Goal: Navigation & Orientation: Find specific page/section

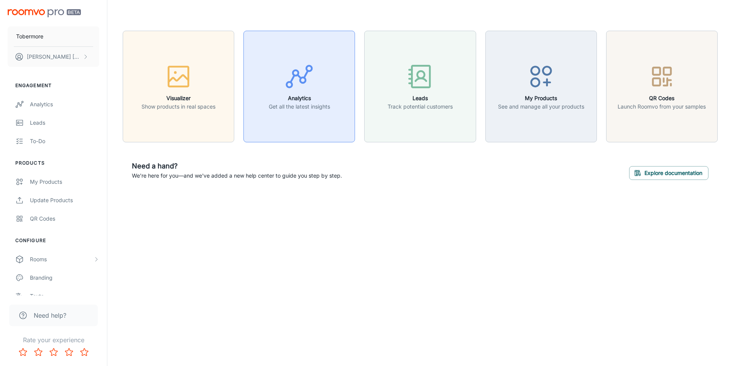
click at [320, 95] on h6 "Analytics" at bounding box center [299, 98] width 61 height 8
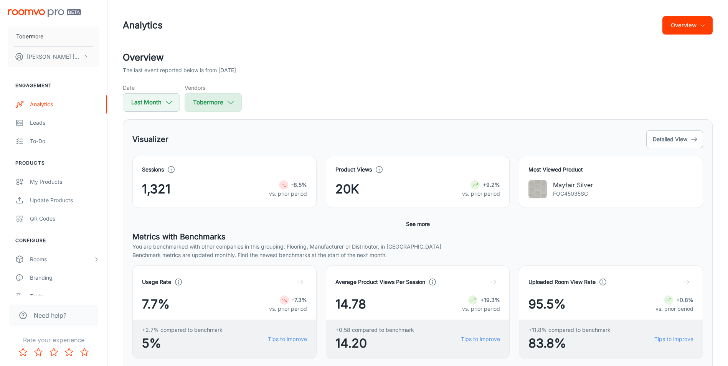
click at [221, 103] on button "Tobermore" at bounding box center [213, 102] width 57 height 18
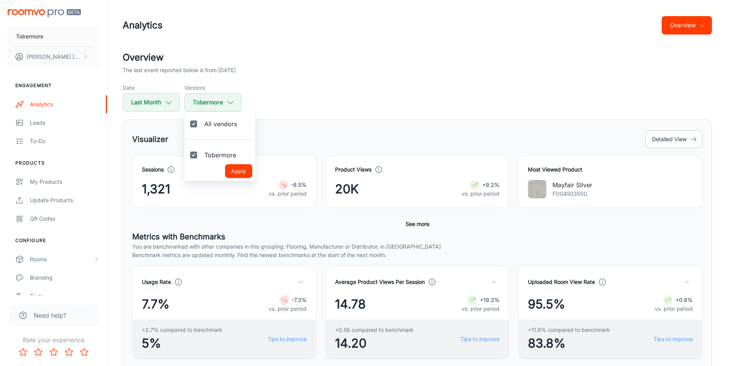
click at [197, 124] on input "All vendors" at bounding box center [193, 123] width 15 height 15
checkbox input "false"
click at [356, 95] on div at bounding box center [366, 183] width 733 height 366
checkbox input "true"
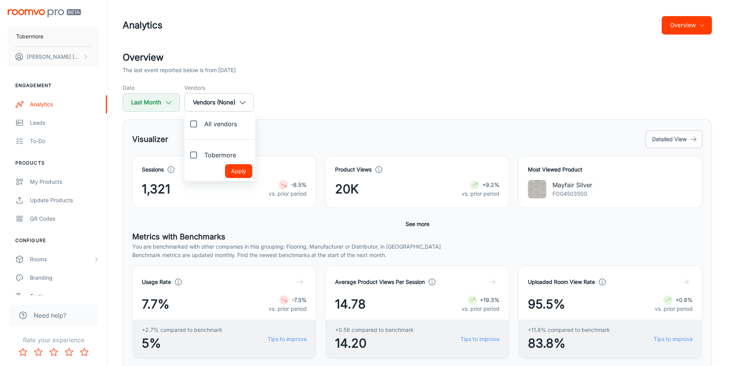
checkbox input "true"
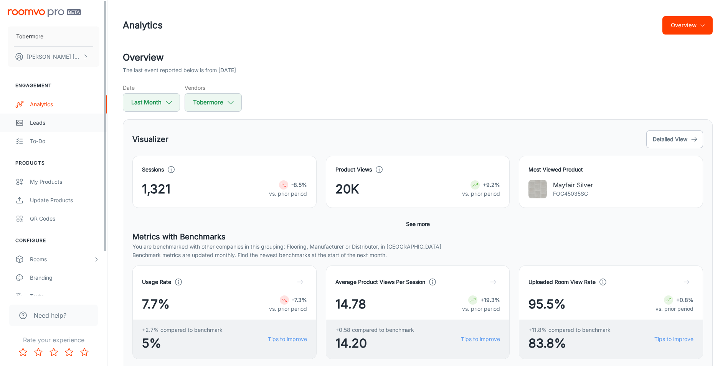
click at [65, 119] on div "Leads" at bounding box center [64, 123] width 69 height 8
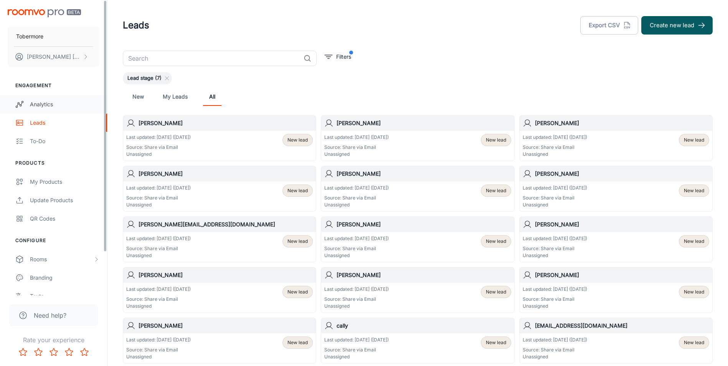
click at [49, 102] on div "Analytics" at bounding box center [64, 104] width 69 height 8
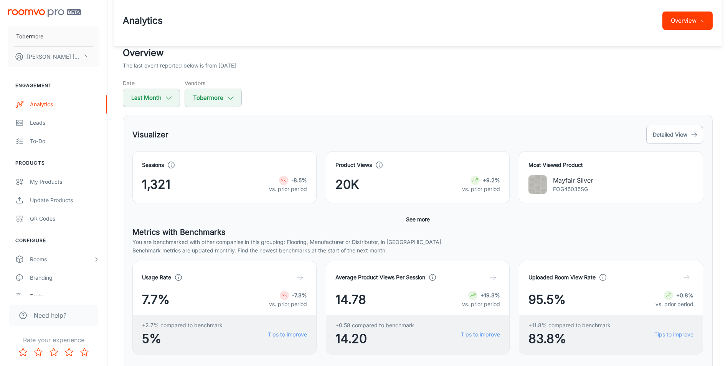
scroll to position [4, 0]
click at [414, 222] on button "See more" at bounding box center [418, 220] width 30 height 14
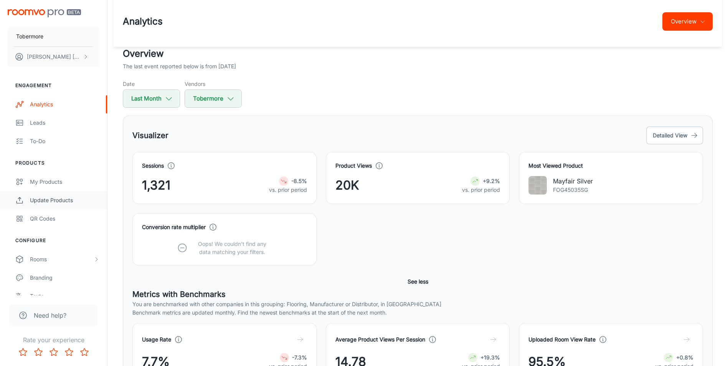
drag, startPoint x: 478, startPoint y: 175, endPoint x: 49, endPoint y: 193, distance: 428.4
click at [49, 193] on link "Update Products" at bounding box center [53, 200] width 107 height 18
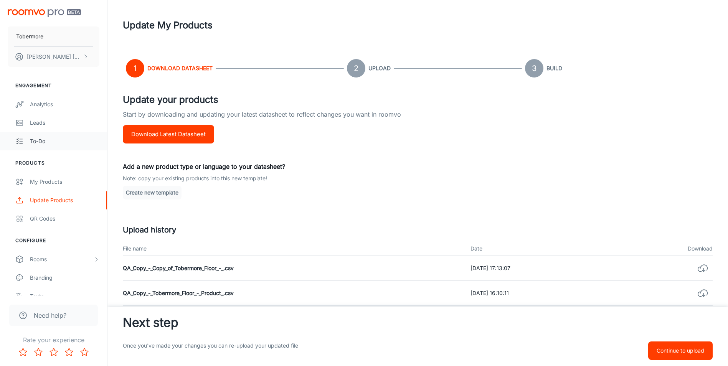
click at [34, 142] on div "To-do" at bounding box center [64, 141] width 69 height 8
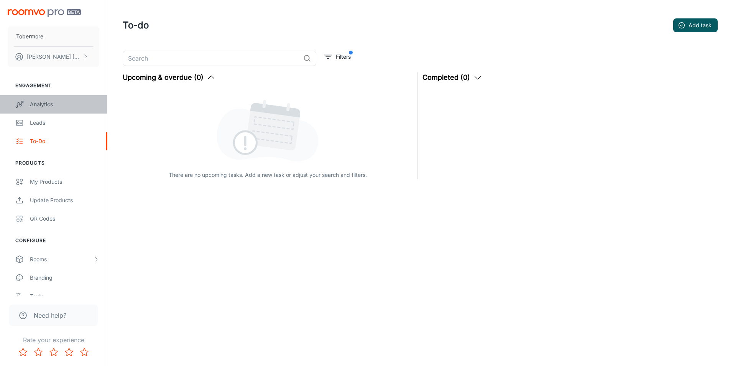
click at [54, 110] on link "Analytics" at bounding box center [53, 104] width 107 height 18
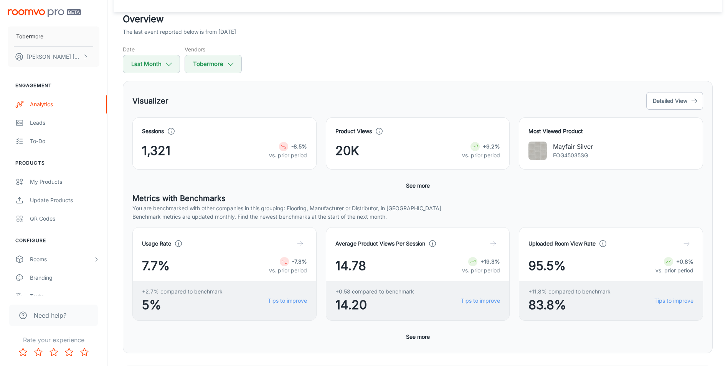
scroll to position [77, 0]
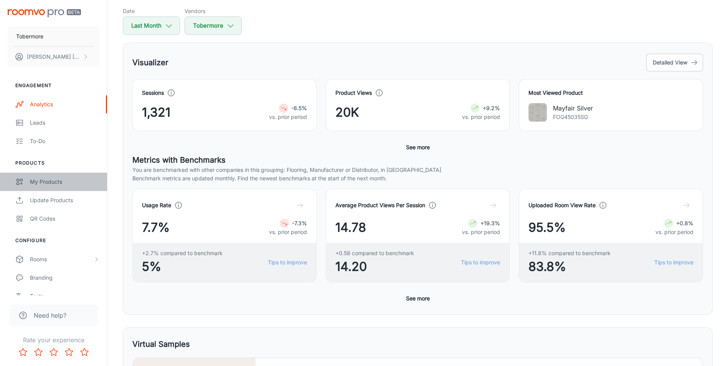
click at [64, 187] on link "My Products" at bounding box center [53, 182] width 107 height 18
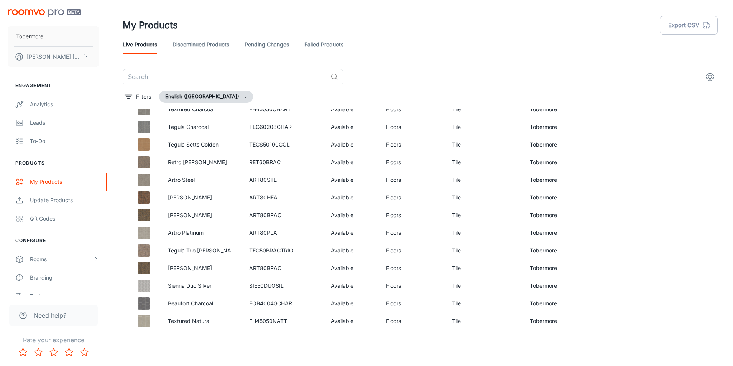
scroll to position [1893, 0]
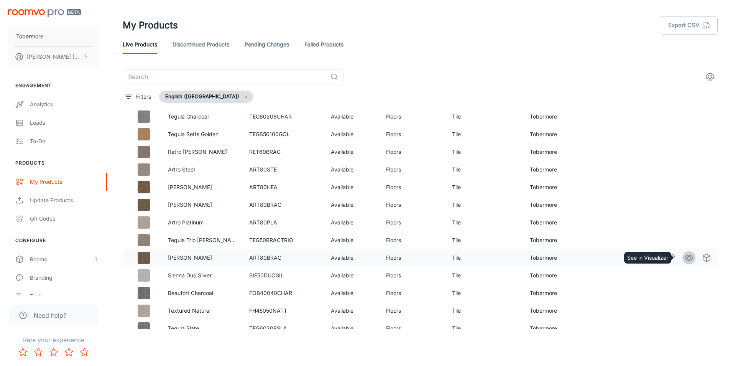
click at [689, 257] on link "See in Visualizer" at bounding box center [689, 257] width 13 height 13
